Goal: Information Seeking & Learning: Learn about a topic

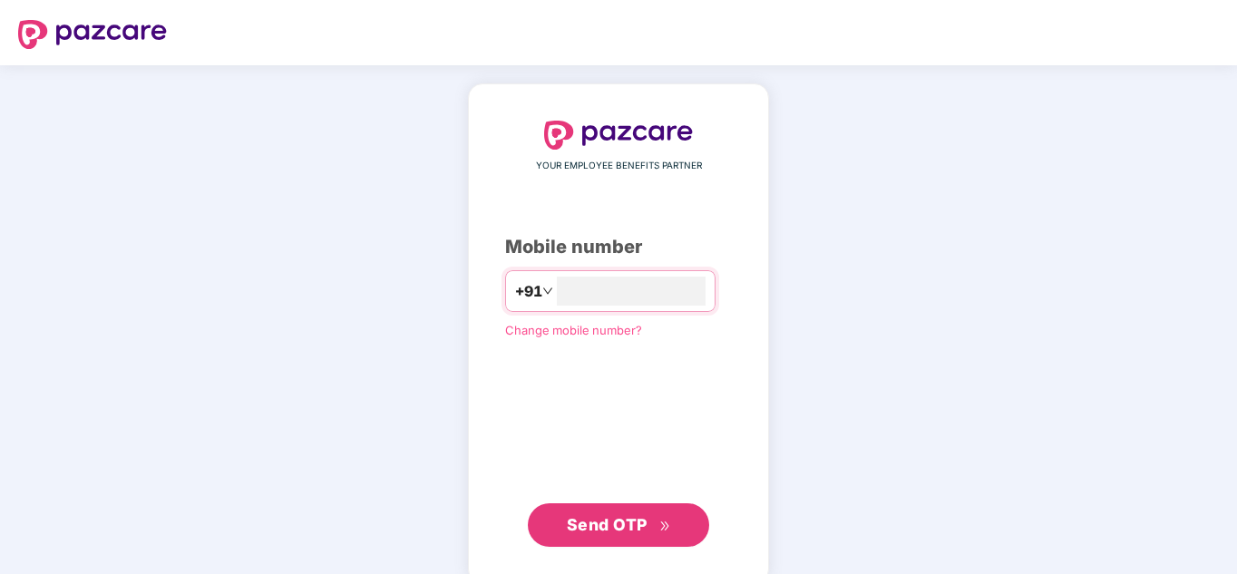
type input "**********"
click at [622, 534] on span "Send OTP" at bounding box center [619, 524] width 104 height 25
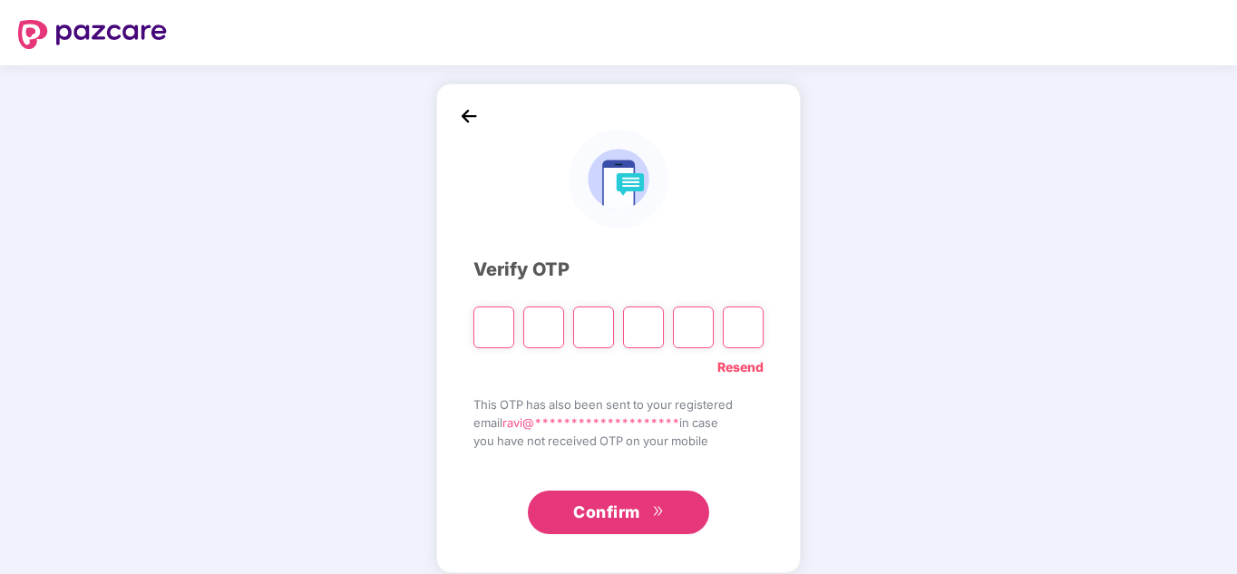
type input "*"
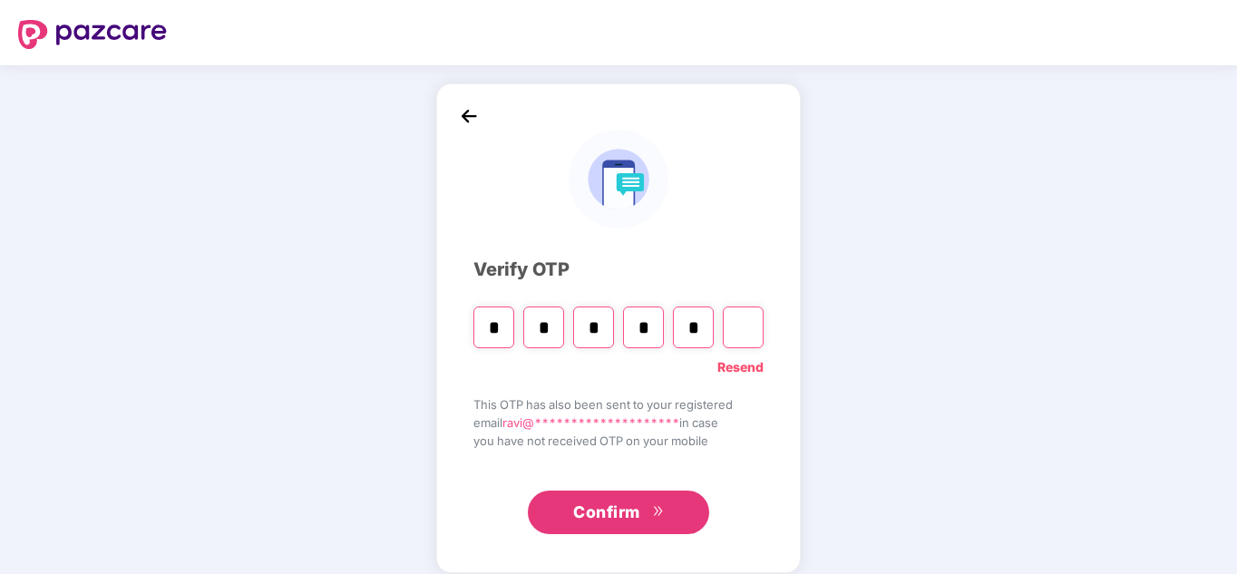
type input "*"
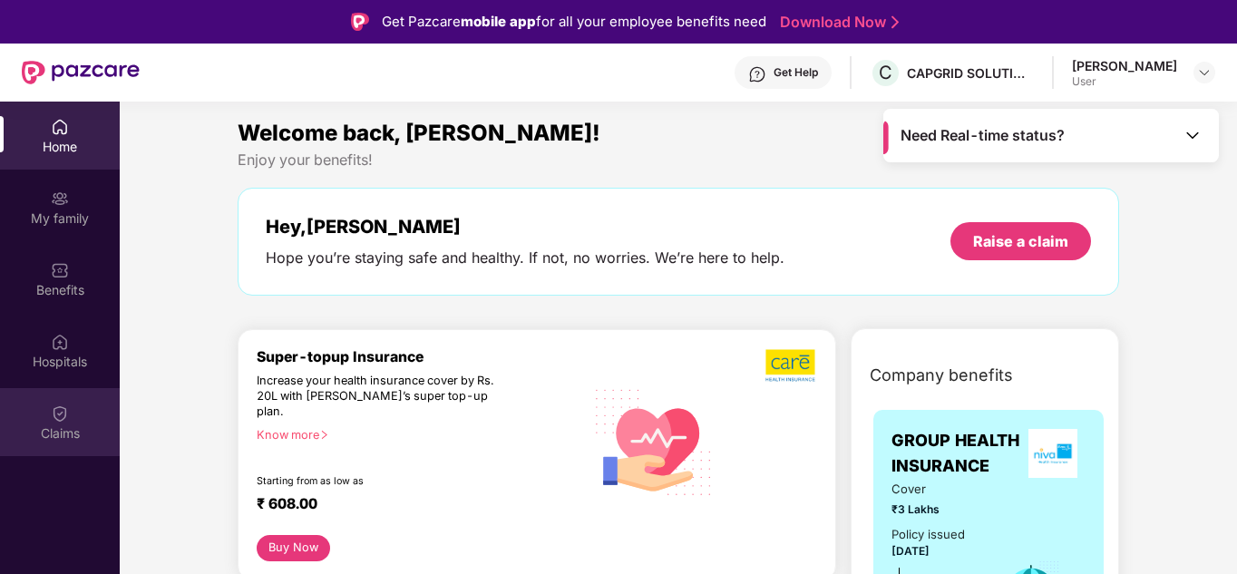
click at [83, 407] on div "Claims" at bounding box center [60, 422] width 120 height 68
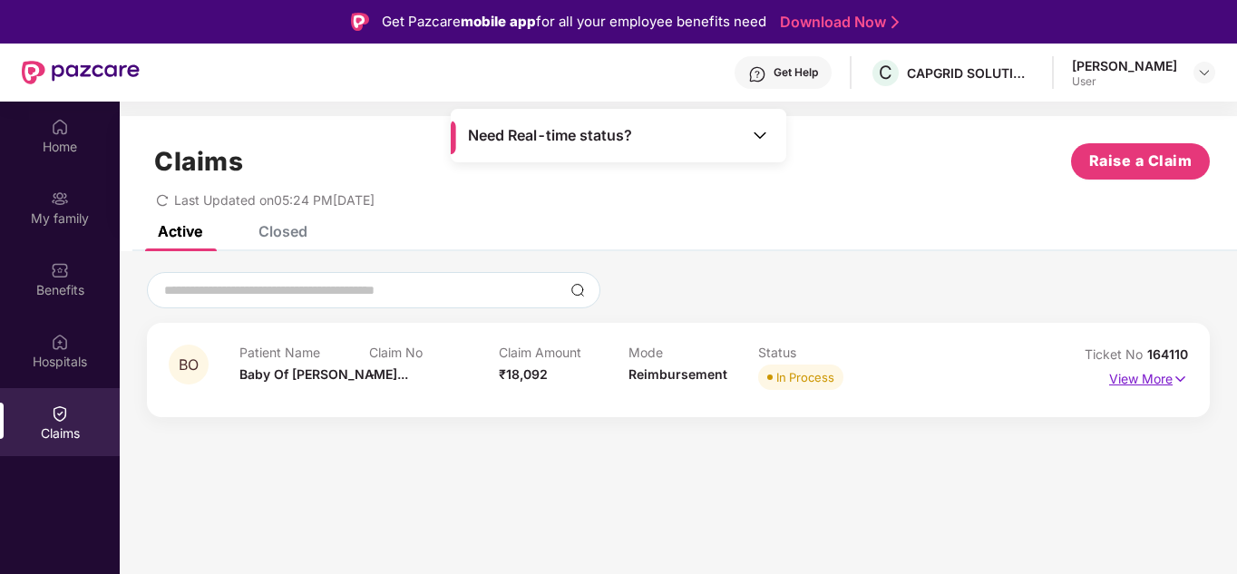
click at [1144, 375] on p "View More" at bounding box center [1148, 377] width 79 height 24
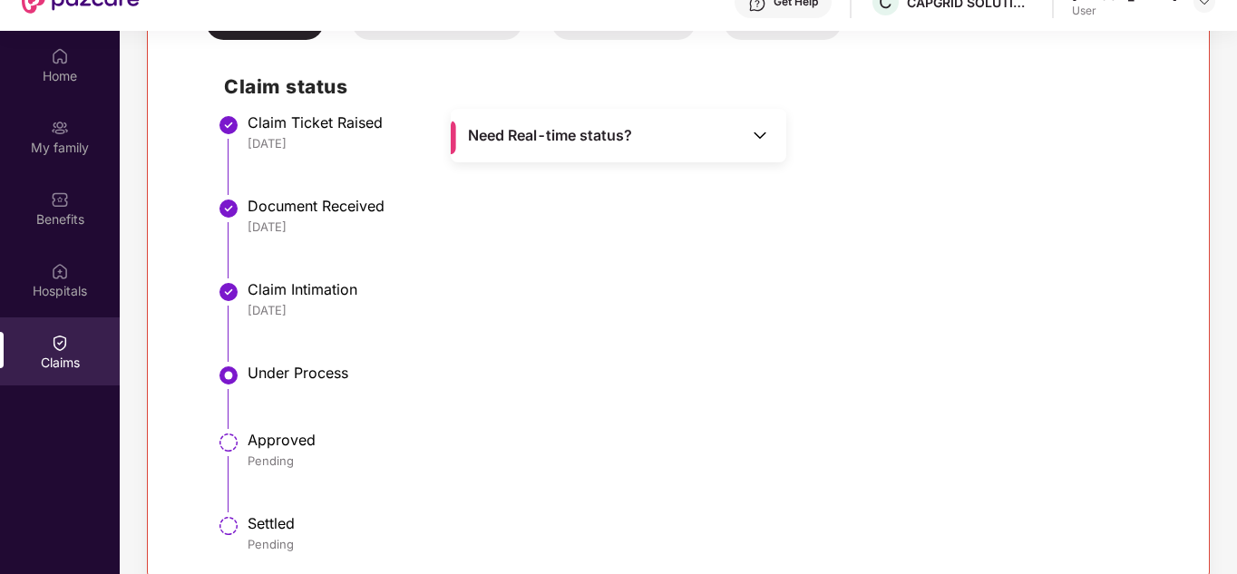
scroll to position [102, 0]
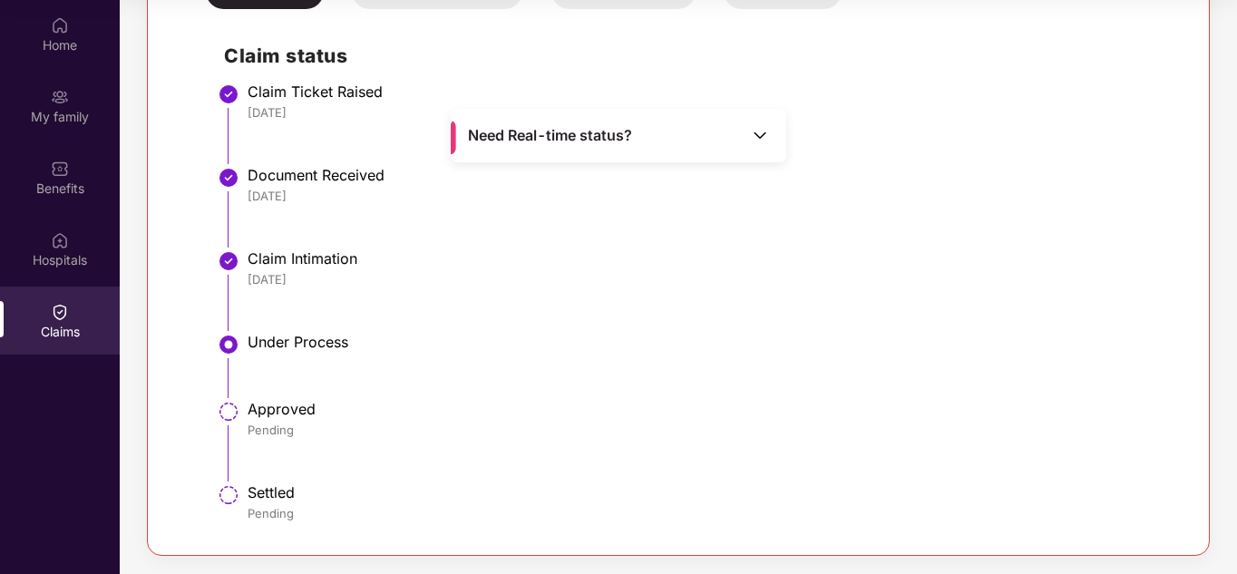
click at [228, 408] on img at bounding box center [229, 412] width 22 height 22
drag, startPoint x: 71, startPoint y: 405, endPoint x: 54, endPoint y: 411, distance: 17.2
click at [68, 408] on div "Home My family Benefits Hospitals Claims" at bounding box center [60, 287] width 120 height 574
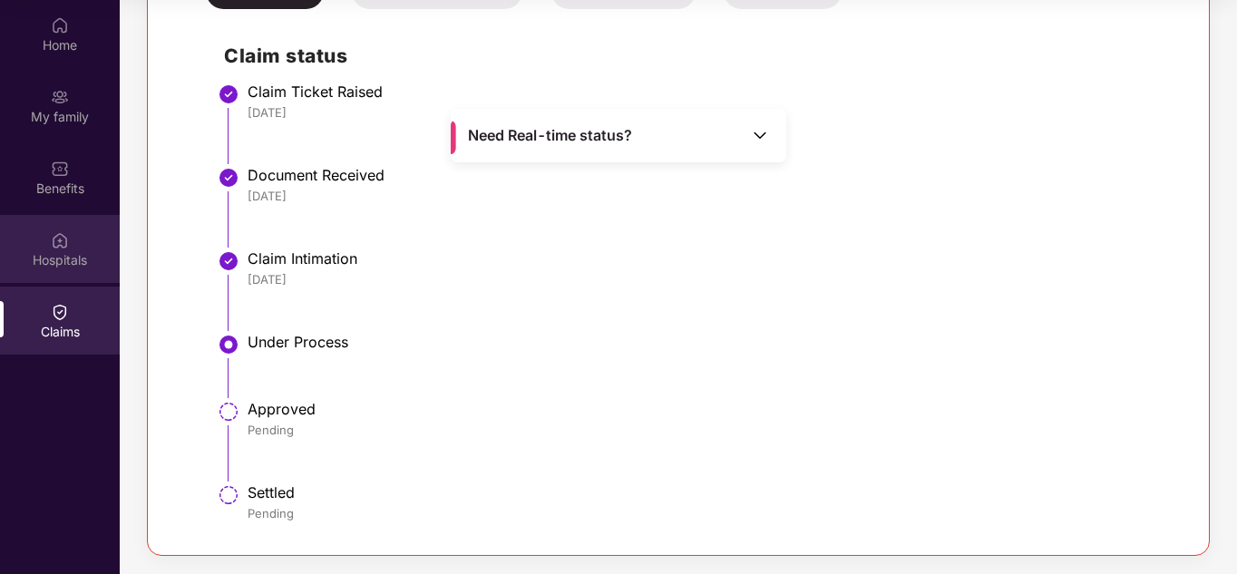
click at [62, 231] on img at bounding box center [60, 240] width 18 height 18
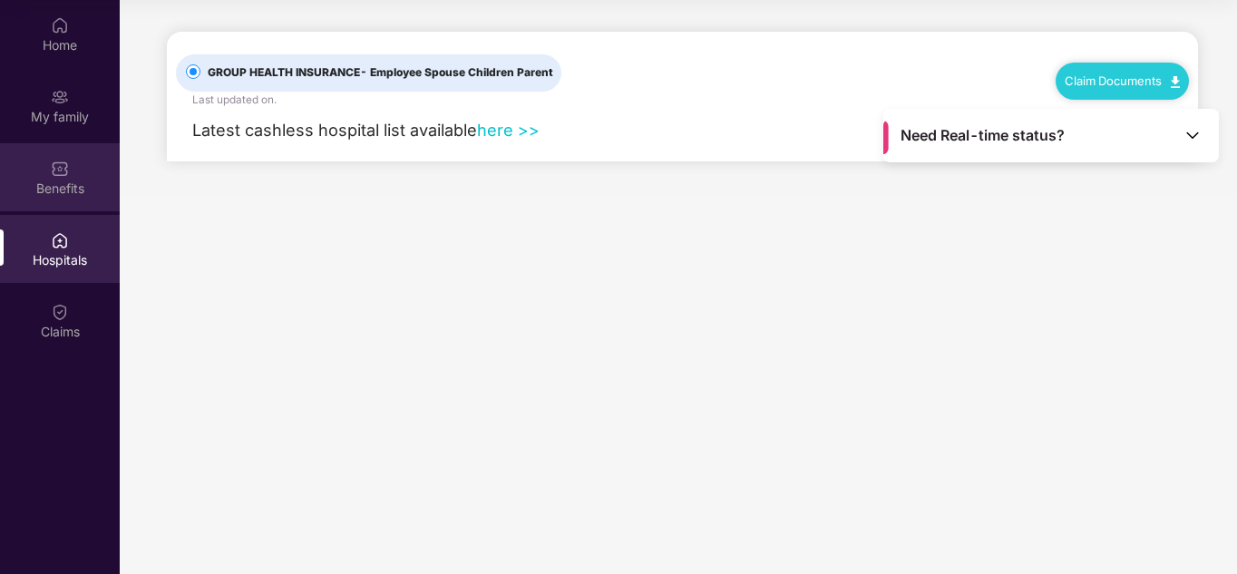
click at [79, 186] on div "Benefits" at bounding box center [60, 189] width 120 height 18
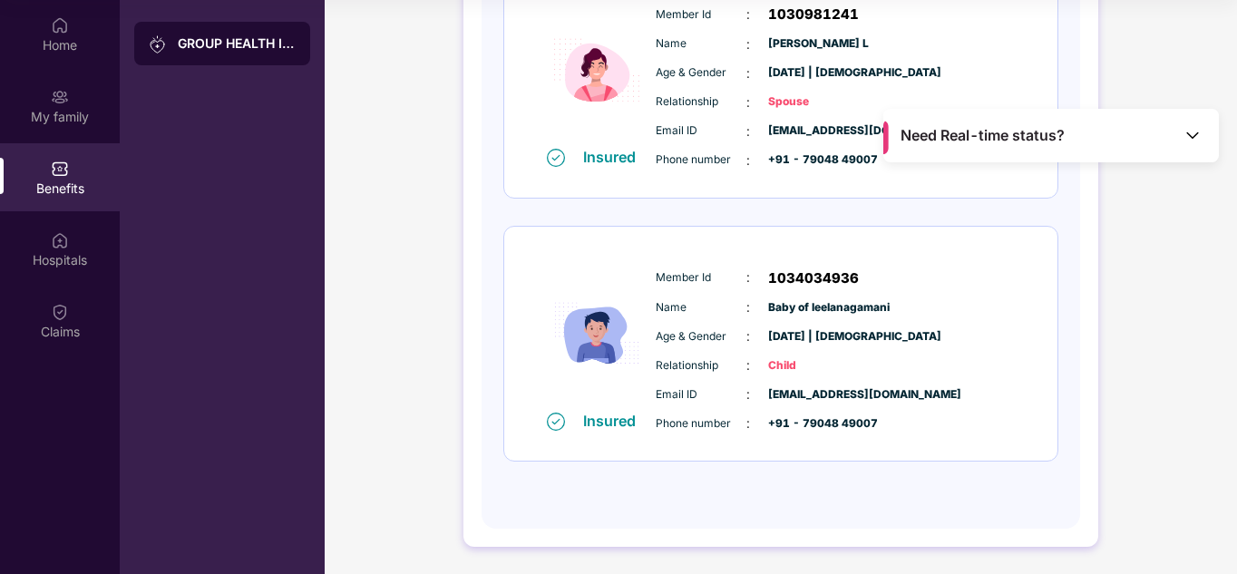
scroll to position [113, 0]
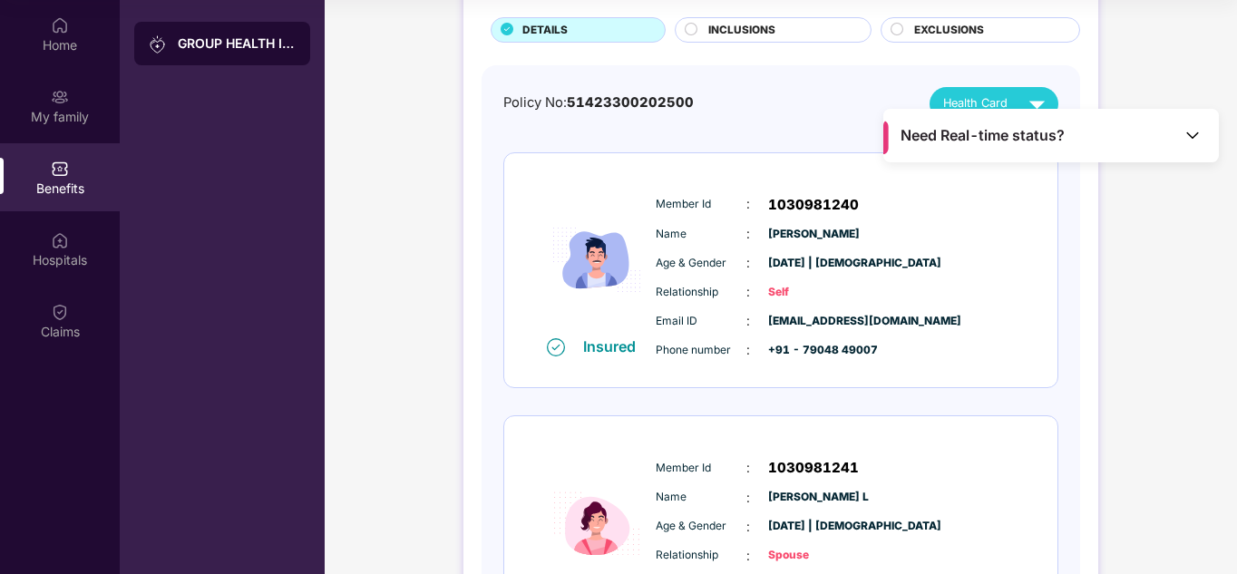
click at [1191, 43] on div "GROUP HEALTH INSURANCE DETAILS INCLUSIONS EXCLUSIONS Policy No: 51423300202500 …" at bounding box center [781, 462] width 913 height 1132
click at [778, 26] on div "INCLUSIONS" at bounding box center [780, 32] width 162 height 20
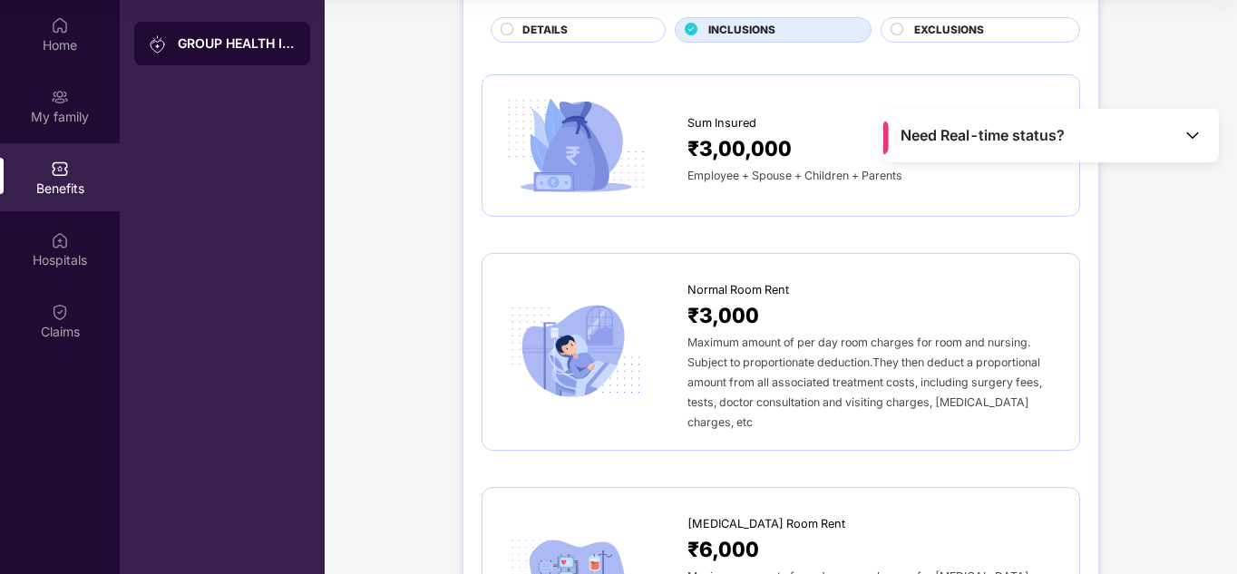
click at [933, 21] on div "EXCLUSIONS" at bounding box center [981, 29] width 200 height 25
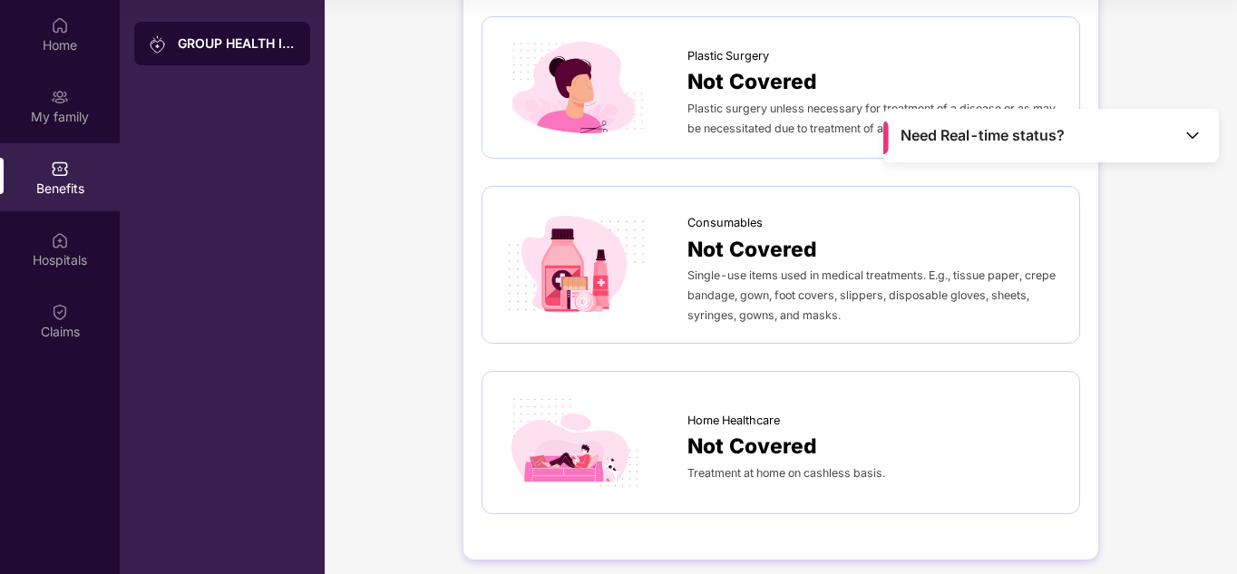
scroll to position [1033, 0]
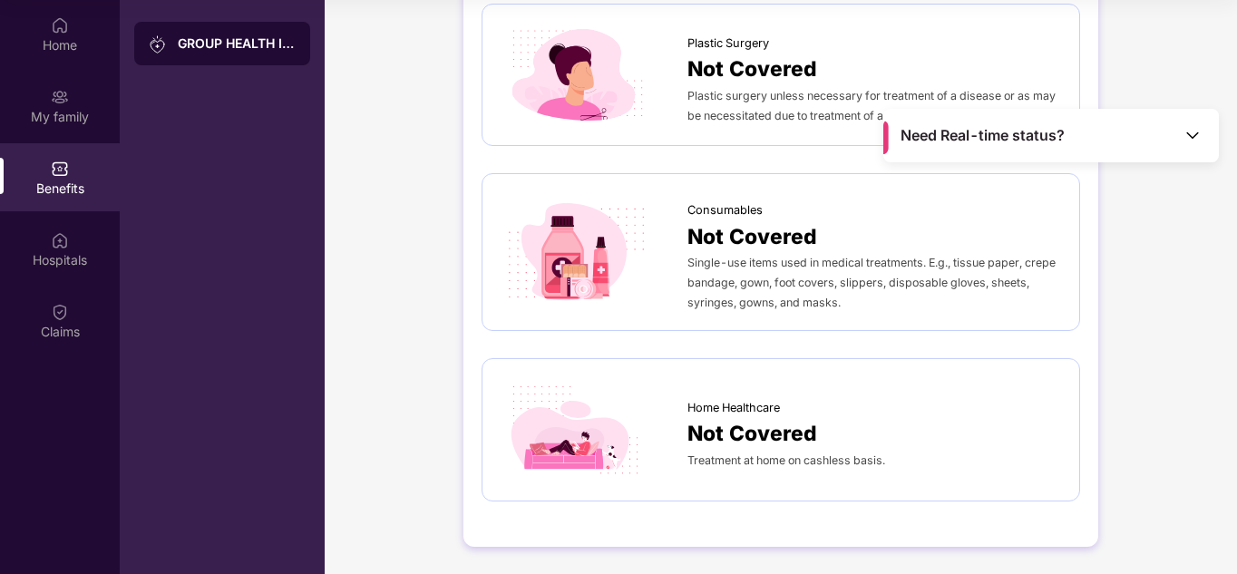
click at [288, 244] on div "GROUP HEALTH INSURANCE" at bounding box center [222, 287] width 205 height 574
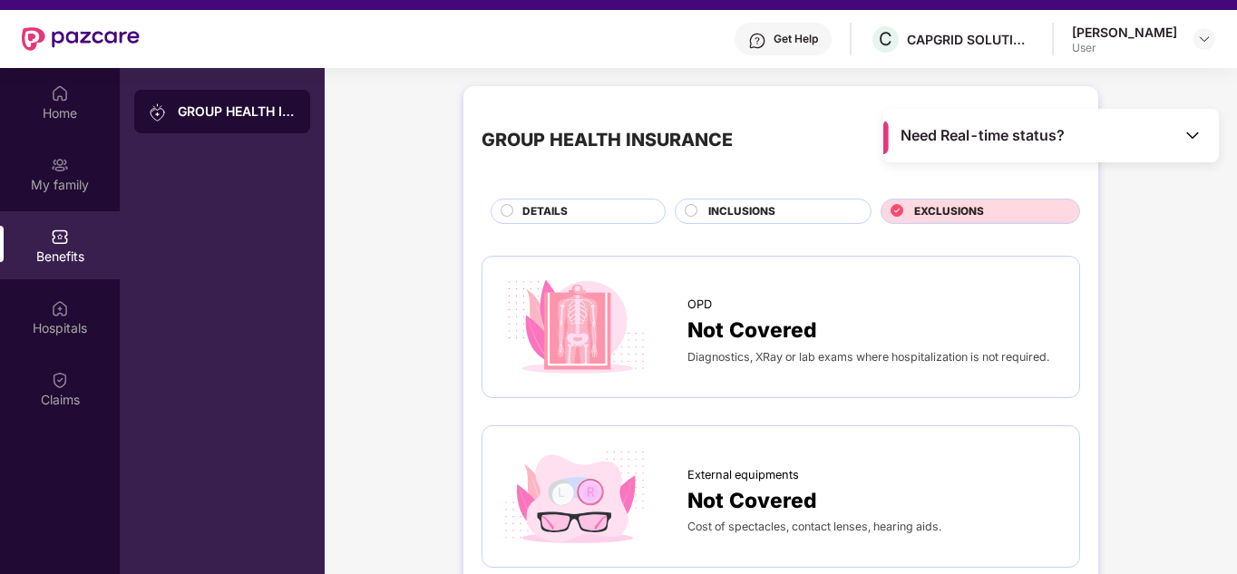
scroll to position [0, 0]
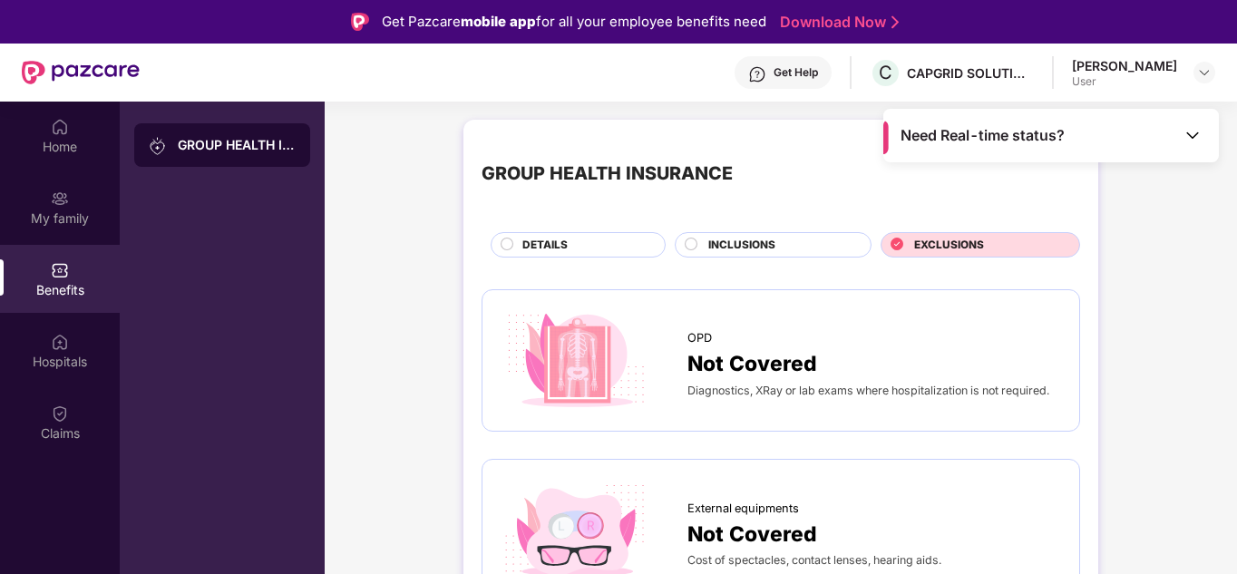
click at [747, 244] on span "INCLUSIONS" at bounding box center [741, 245] width 67 height 17
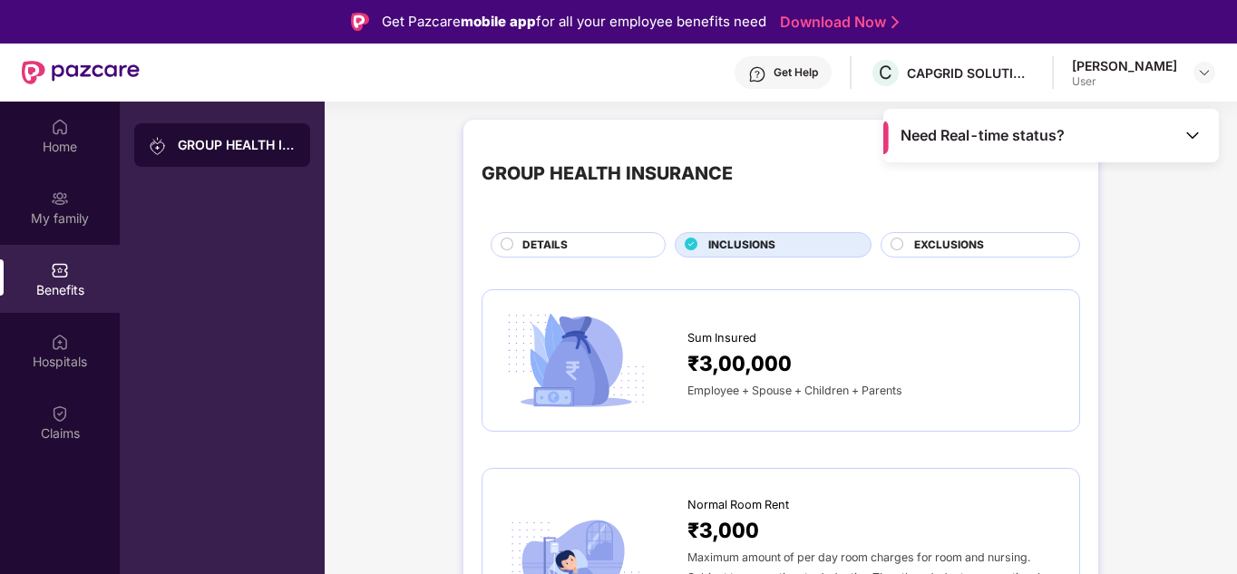
click at [572, 252] on div "DETAILS" at bounding box center [584, 247] width 142 height 20
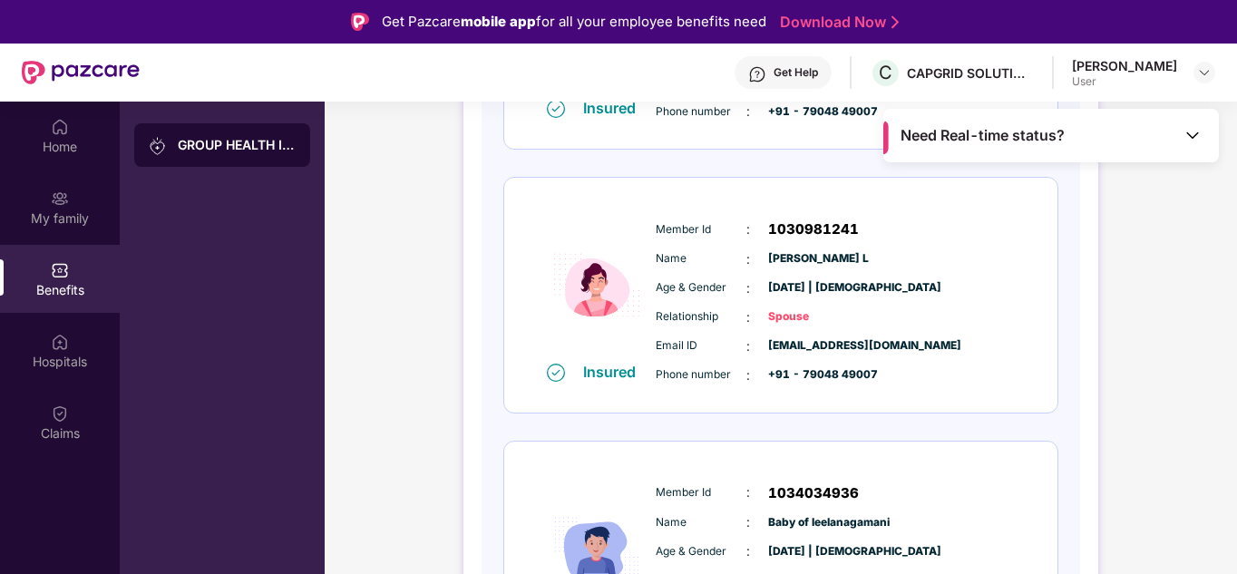
scroll to position [567, 0]
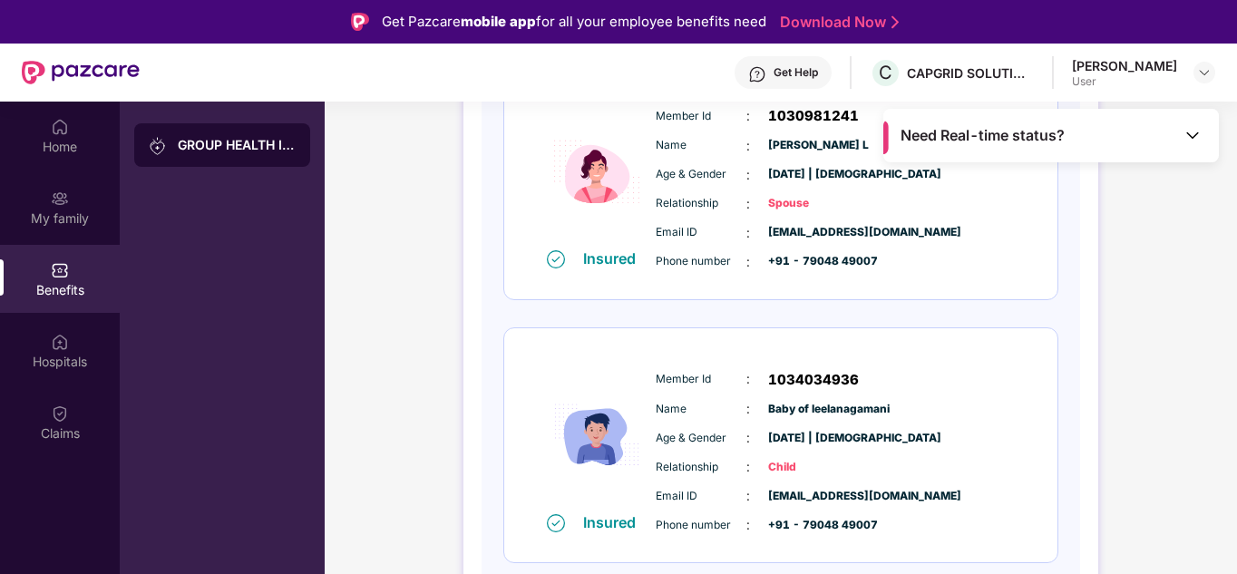
click at [170, 195] on div "GROUP HEALTH INSURANCE" at bounding box center [222, 389] width 205 height 574
click at [89, 199] on div "My family" at bounding box center [60, 207] width 120 height 68
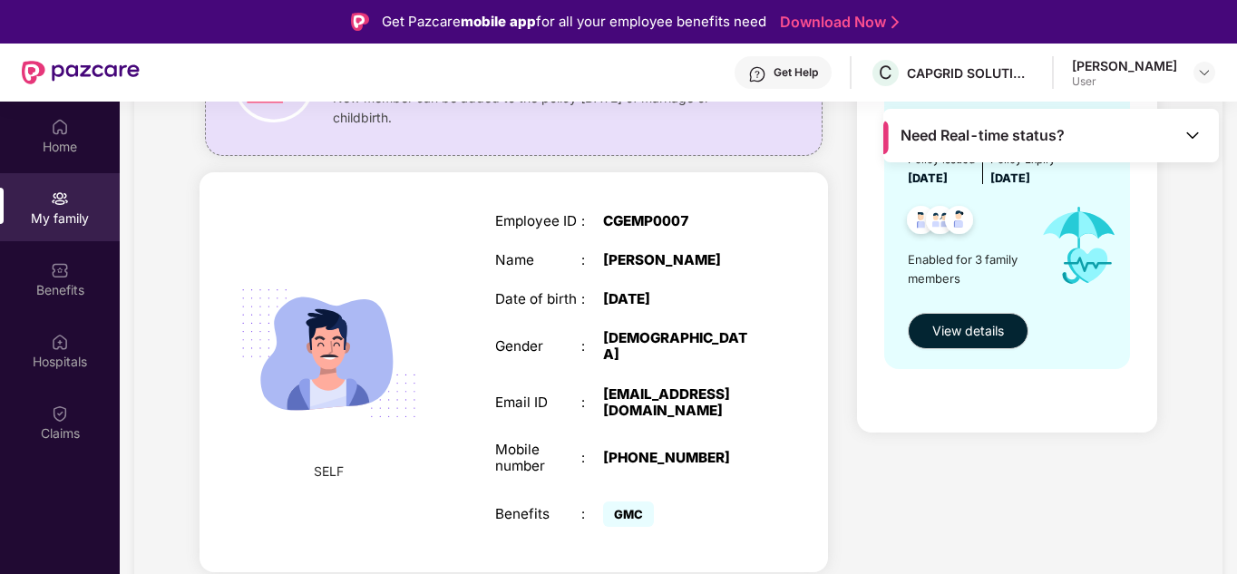
scroll to position [454, 0]
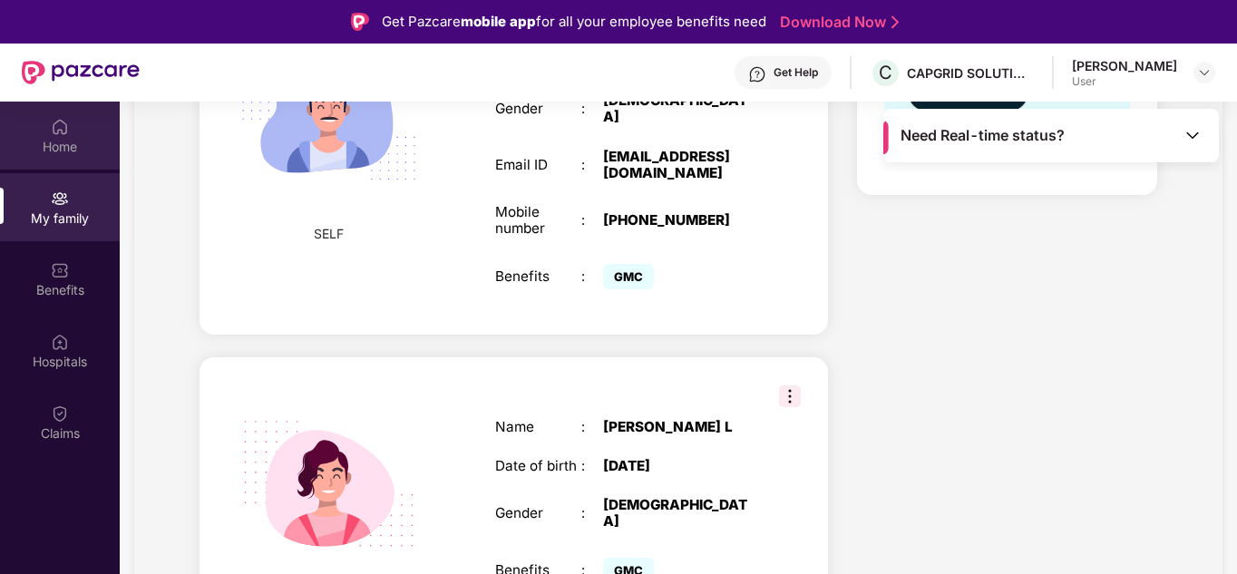
click at [64, 124] on img at bounding box center [60, 127] width 18 height 18
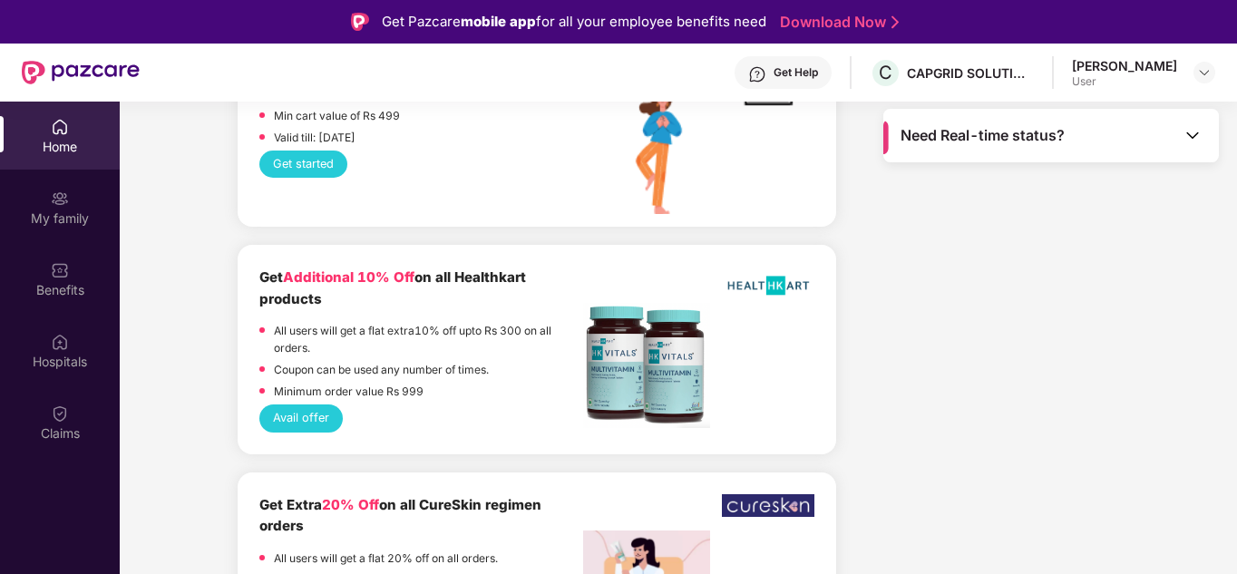
scroll to position [1663, 0]
